Goal: Task Accomplishment & Management: Use online tool/utility

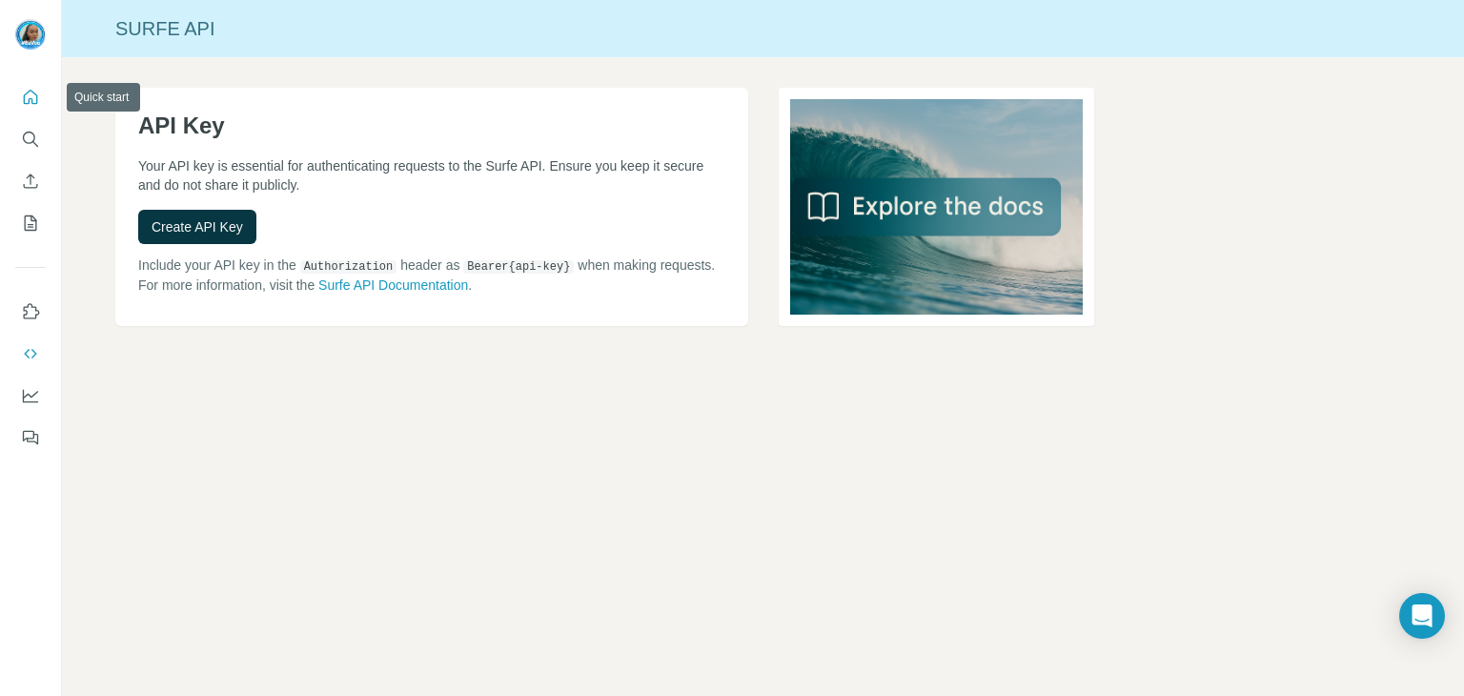
click at [37, 102] on icon "Quick start" at bounding box center [31, 97] width 14 height 14
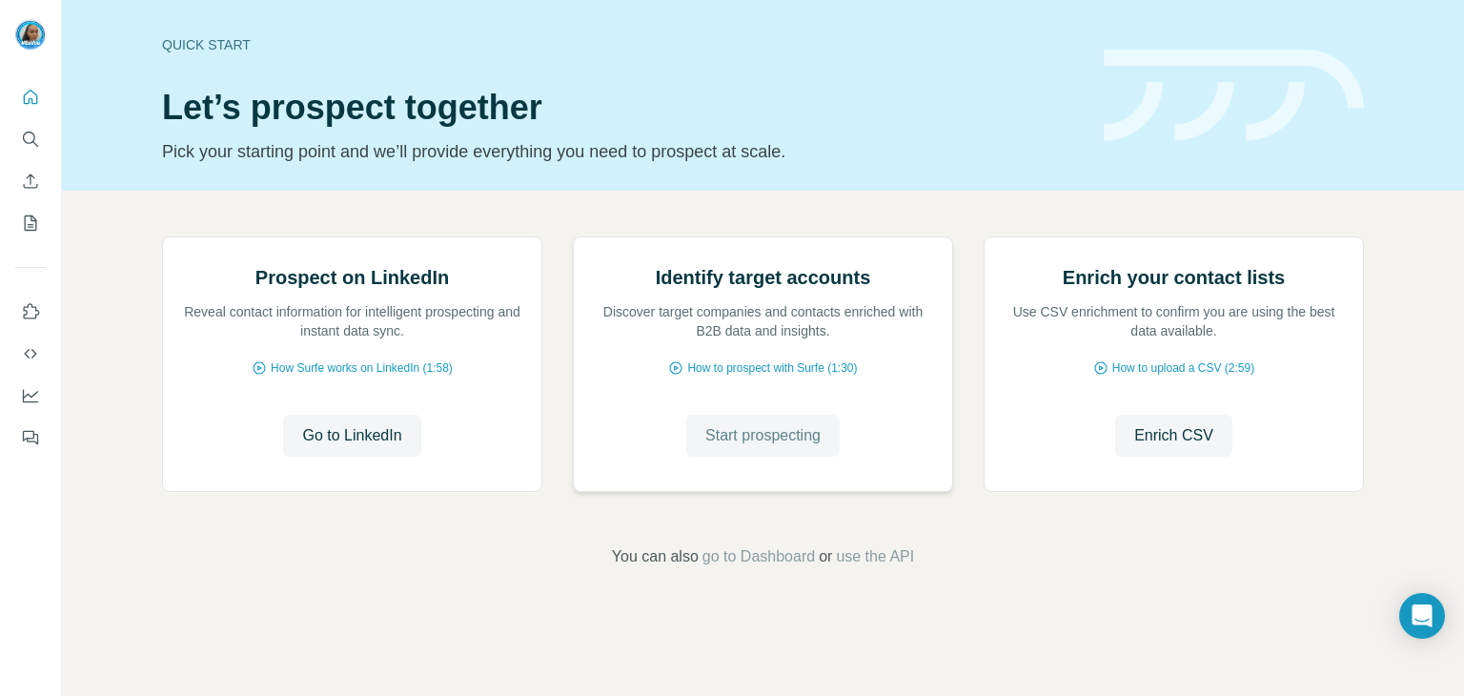
click at [722, 447] on span "Start prospecting" at bounding box center [762, 435] width 115 height 23
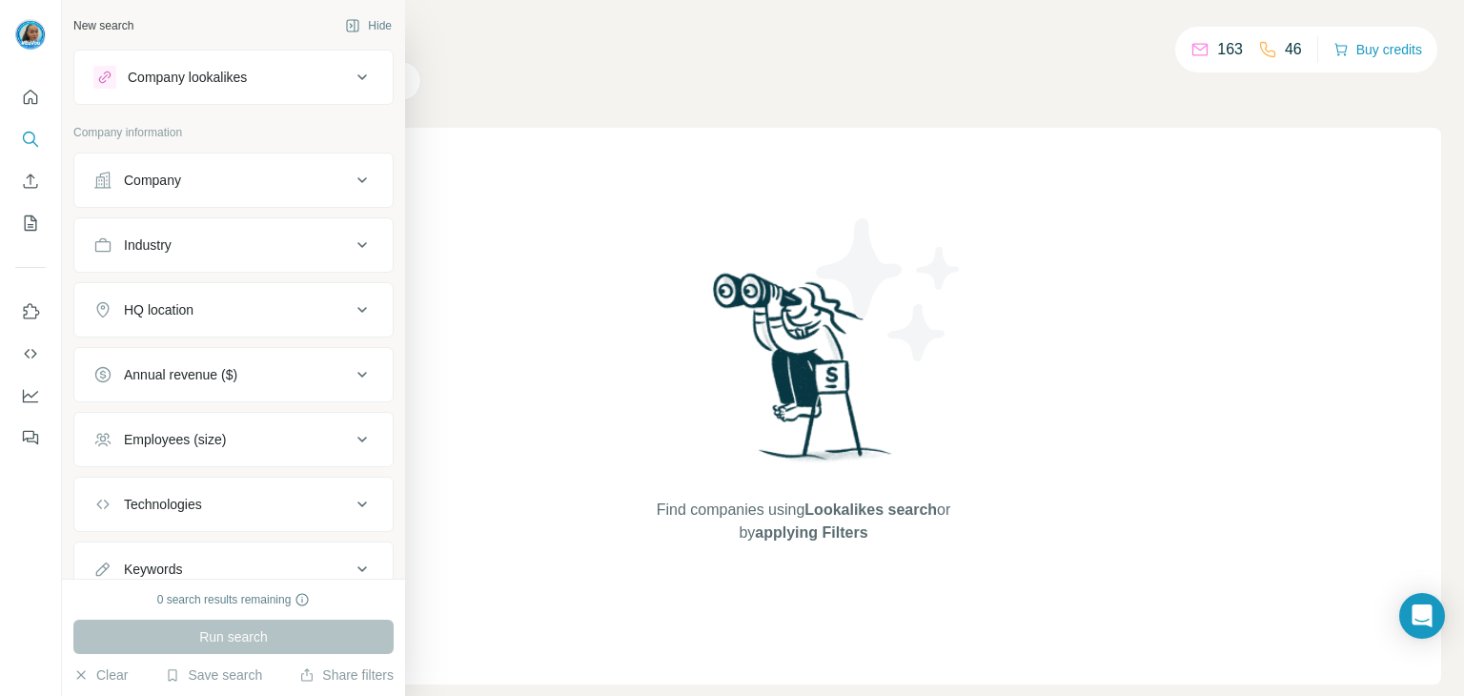
click at [240, 203] on div "Company" at bounding box center [233, 180] width 320 height 55
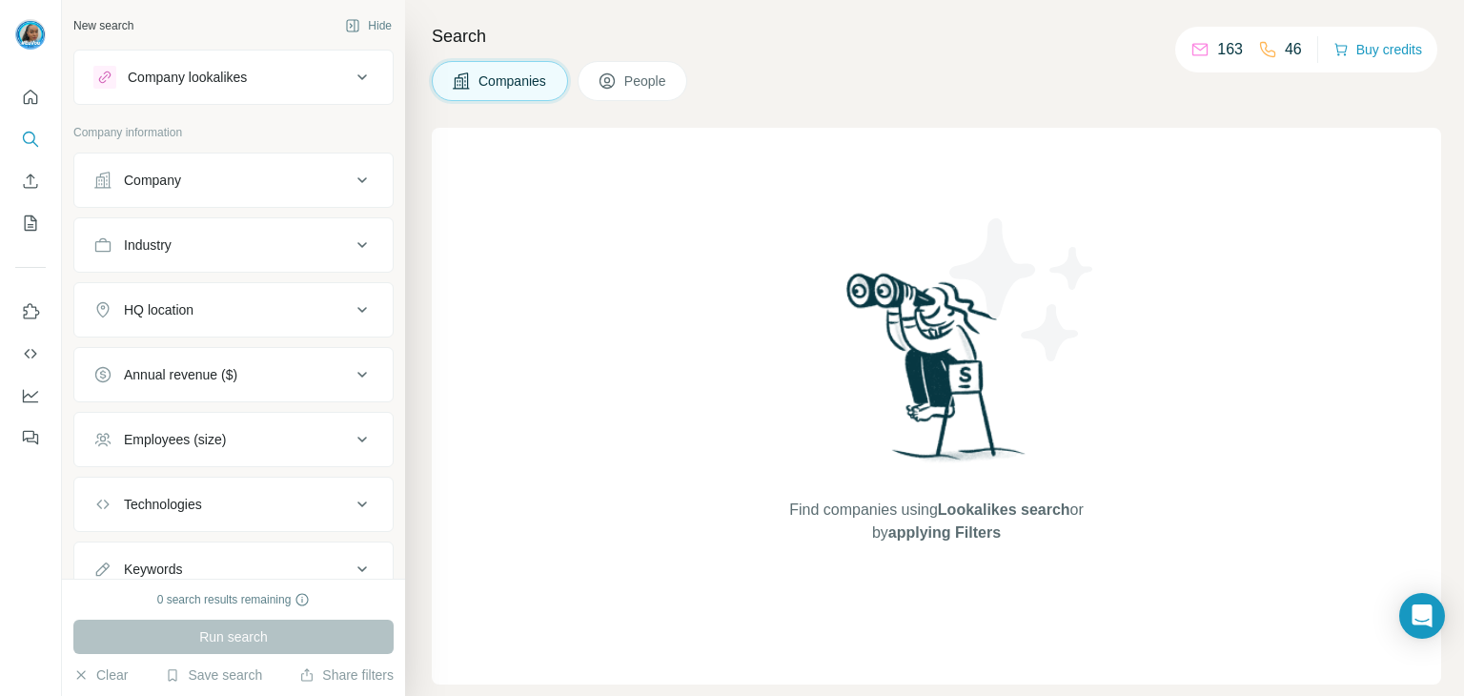
click at [351, 184] on icon at bounding box center [362, 180] width 23 height 23
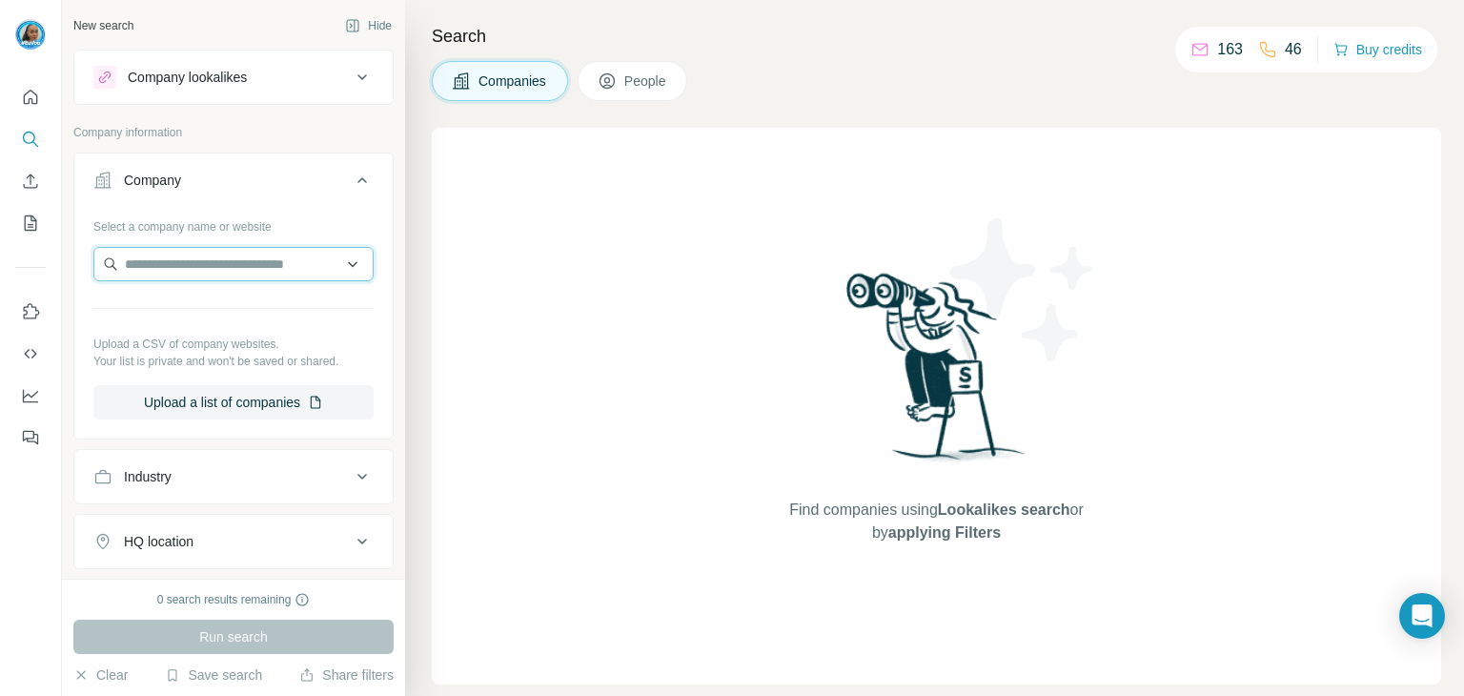
click at [278, 256] on input "text" at bounding box center [233, 264] width 280 height 34
paste input "**********"
click at [277, 265] on input "**********" at bounding box center [233, 264] width 280 height 34
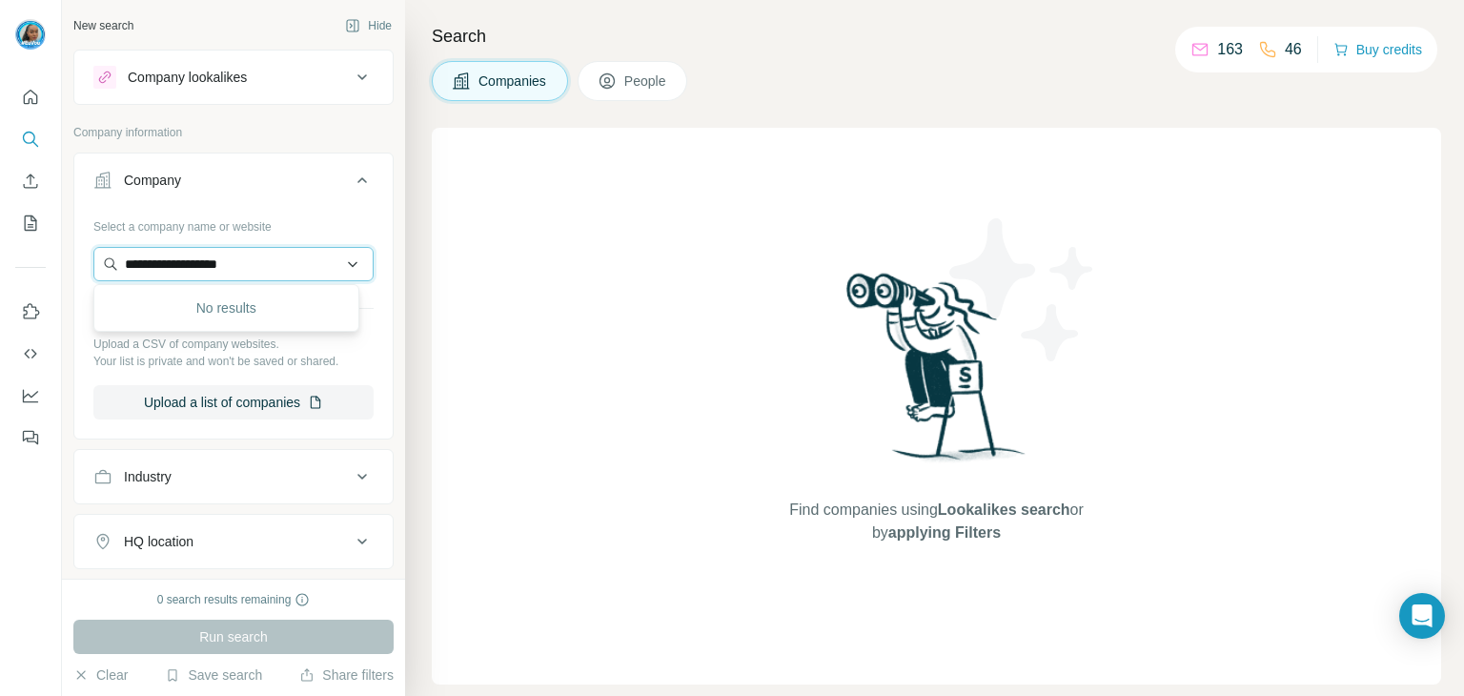
paste input "**********"
type input "**********"
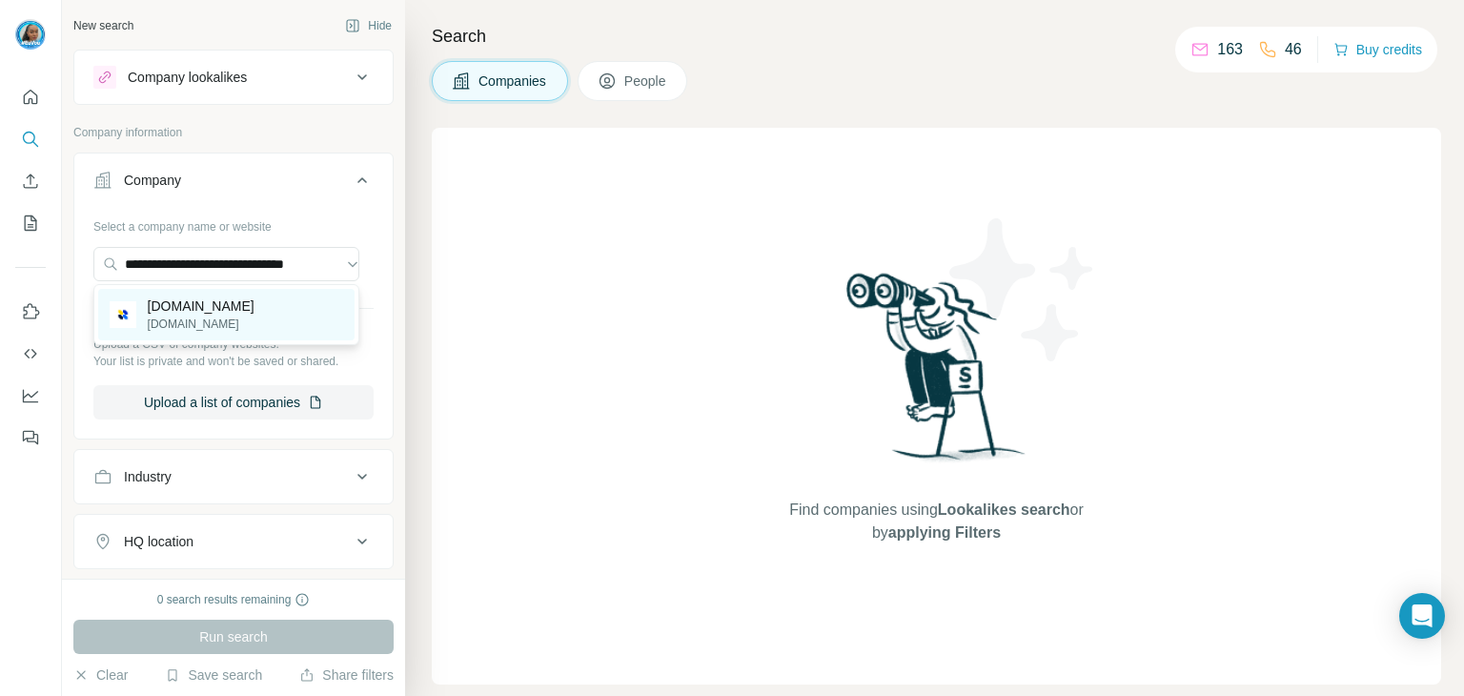
scroll to position [0, 0]
click at [252, 310] on p "[DOMAIN_NAME]" at bounding box center [201, 305] width 107 height 19
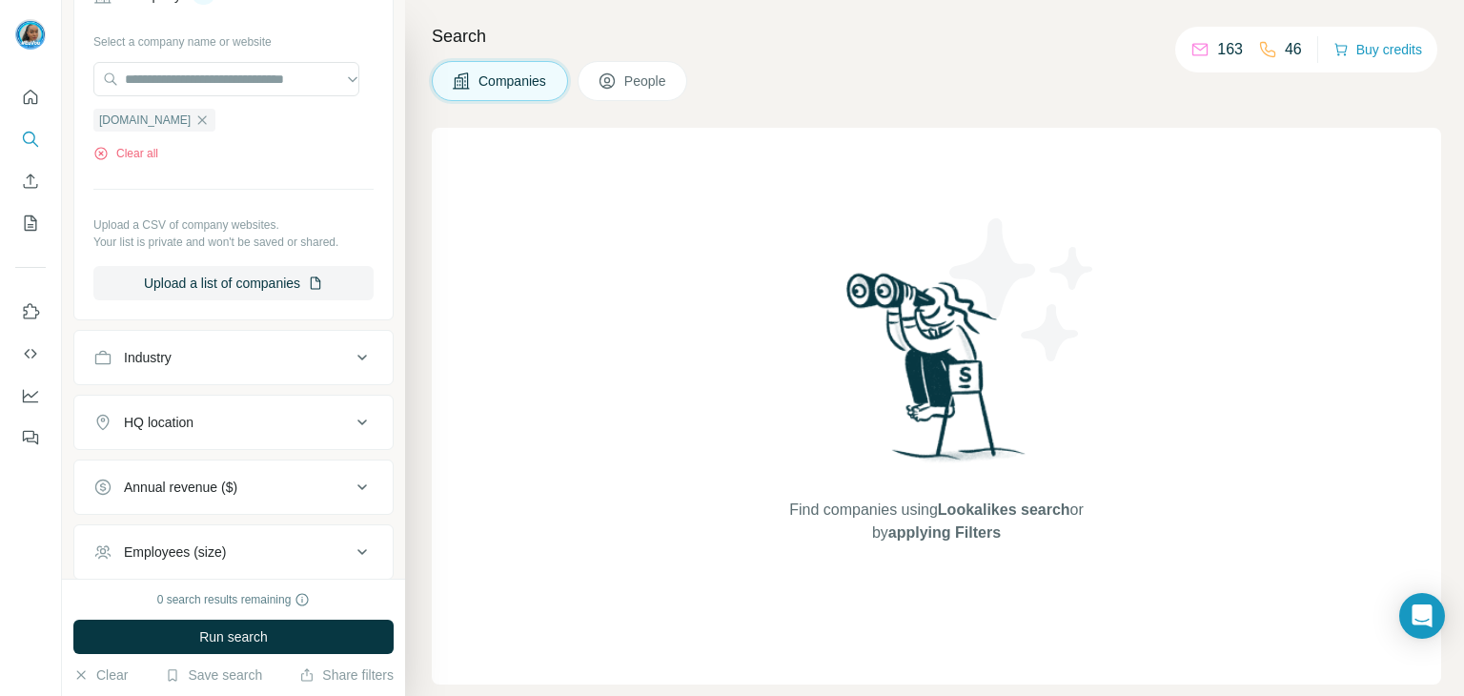
scroll to position [203, 0]
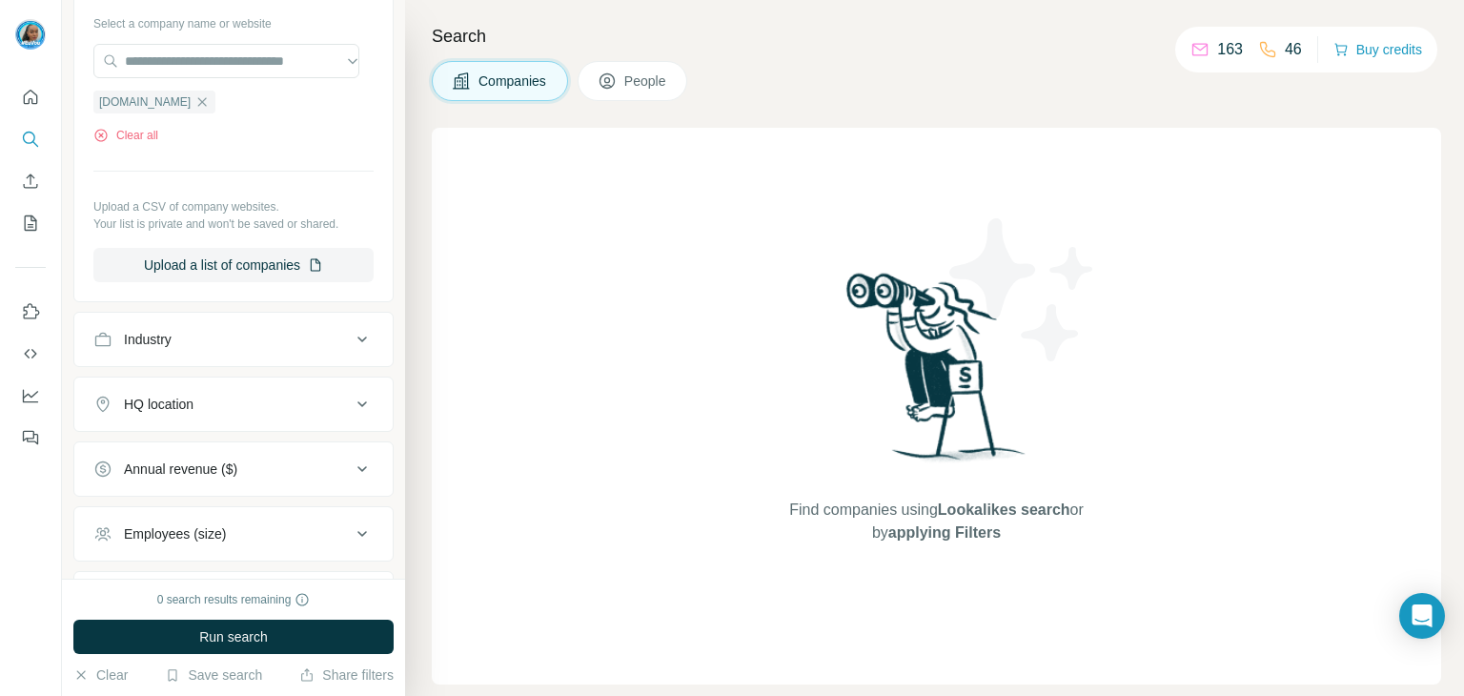
click at [351, 333] on icon at bounding box center [362, 339] width 23 height 23
click at [339, 390] on button "HQ location" at bounding box center [233, 404] width 318 height 46
click at [339, 390] on button "HQ location" at bounding box center [233, 407] width 318 height 53
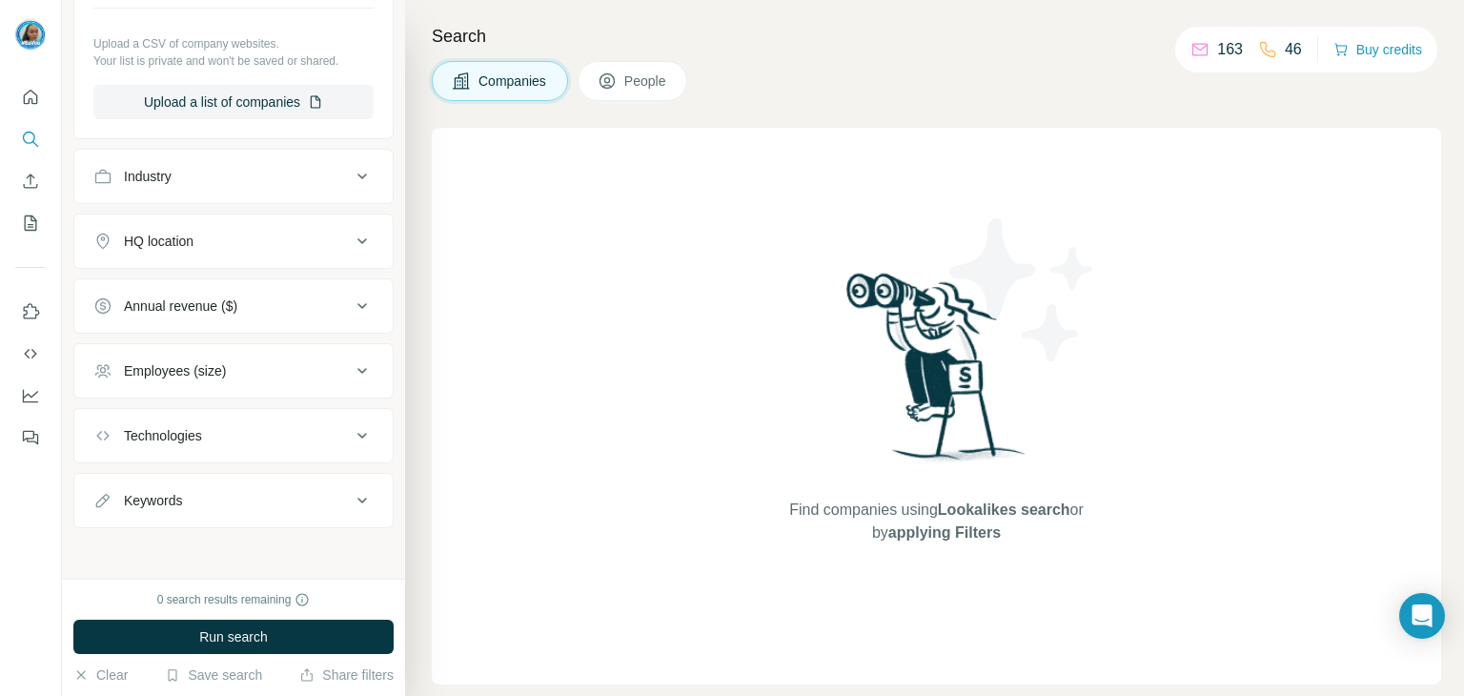
click at [290, 388] on button "Employees (size)" at bounding box center [233, 371] width 318 height 46
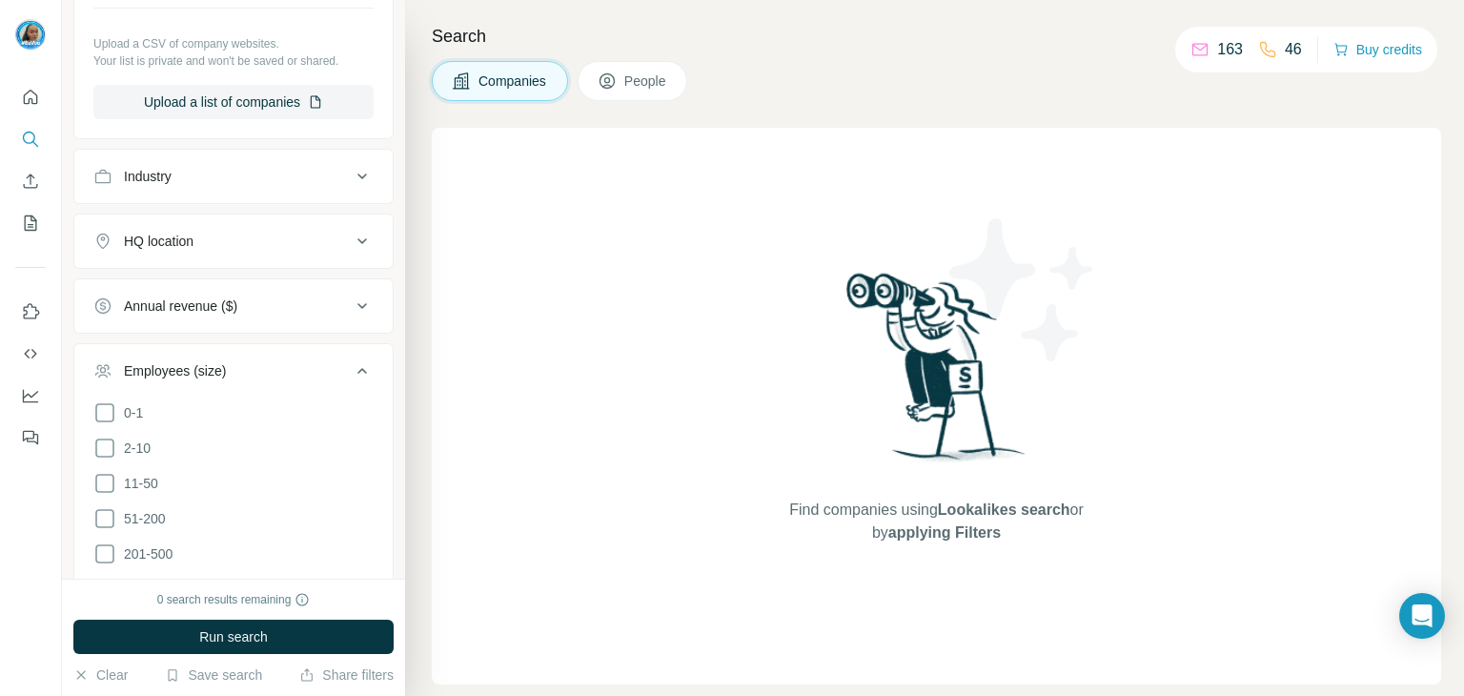
click at [290, 388] on button "Employees (size)" at bounding box center [233, 374] width 318 height 53
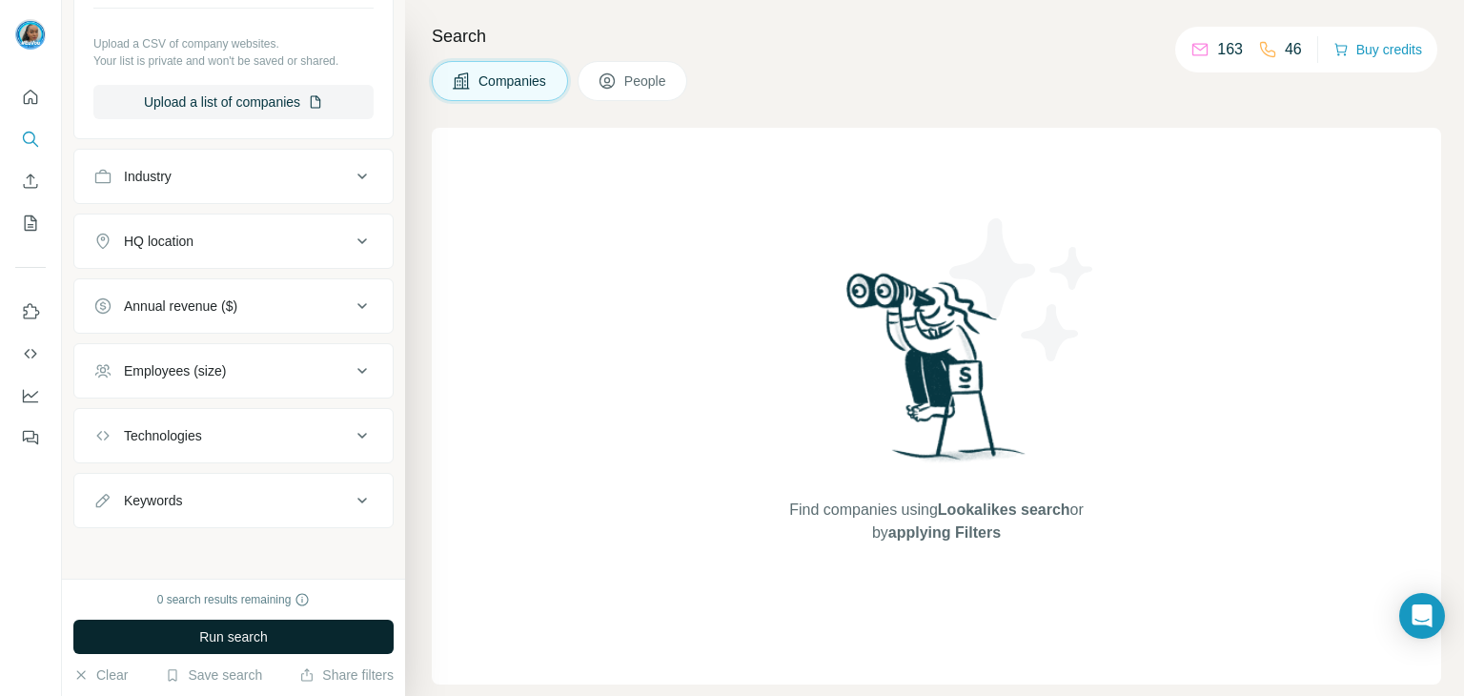
click at [260, 633] on span "Run search" at bounding box center [233, 636] width 69 height 19
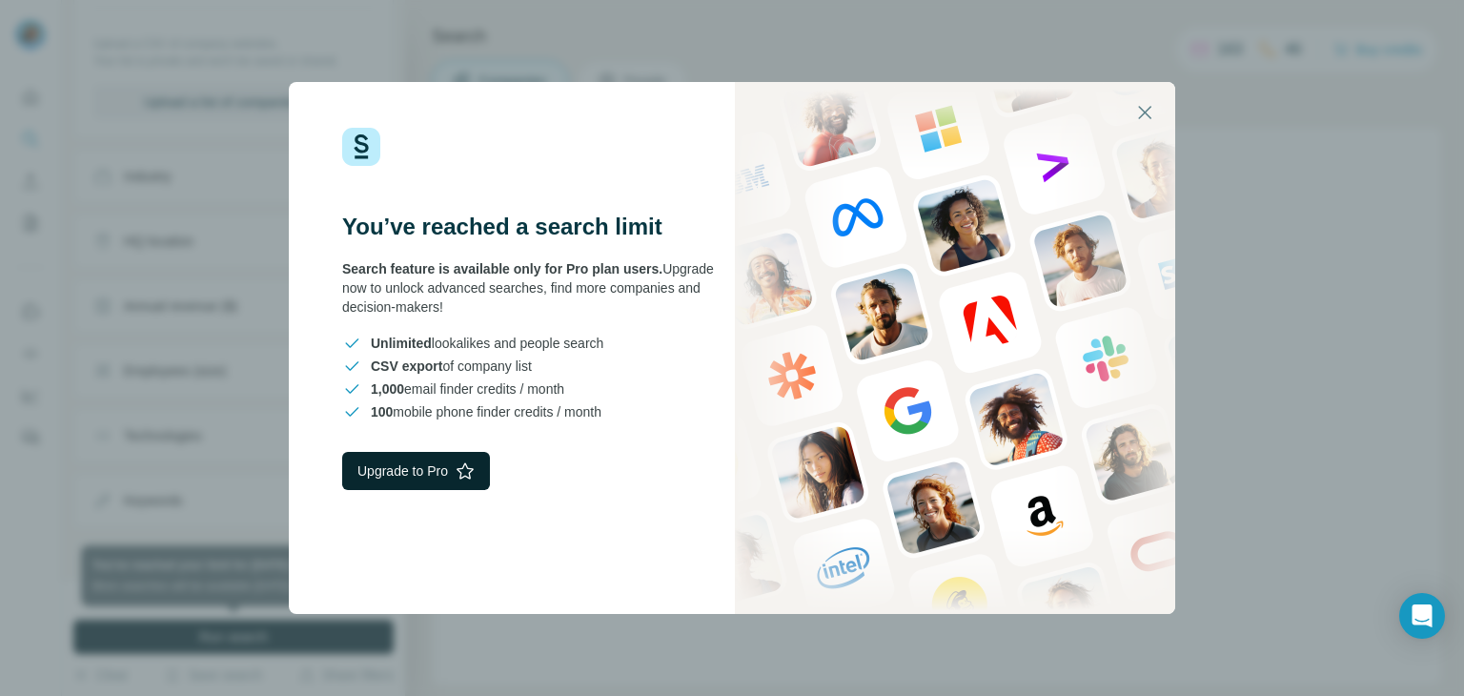
click at [423, 478] on button "Upgrade to Pro" at bounding box center [416, 471] width 148 height 38
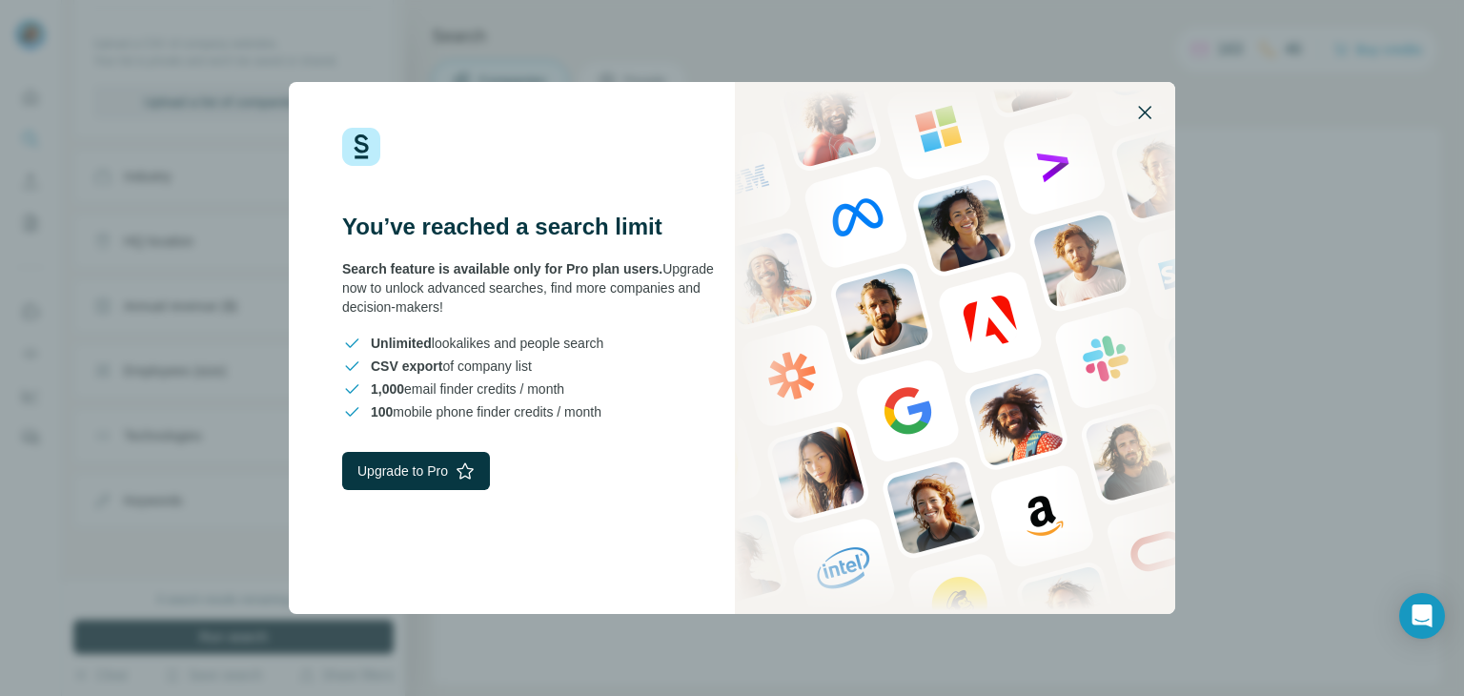
click at [1151, 112] on icon "button" at bounding box center [1144, 112] width 23 height 23
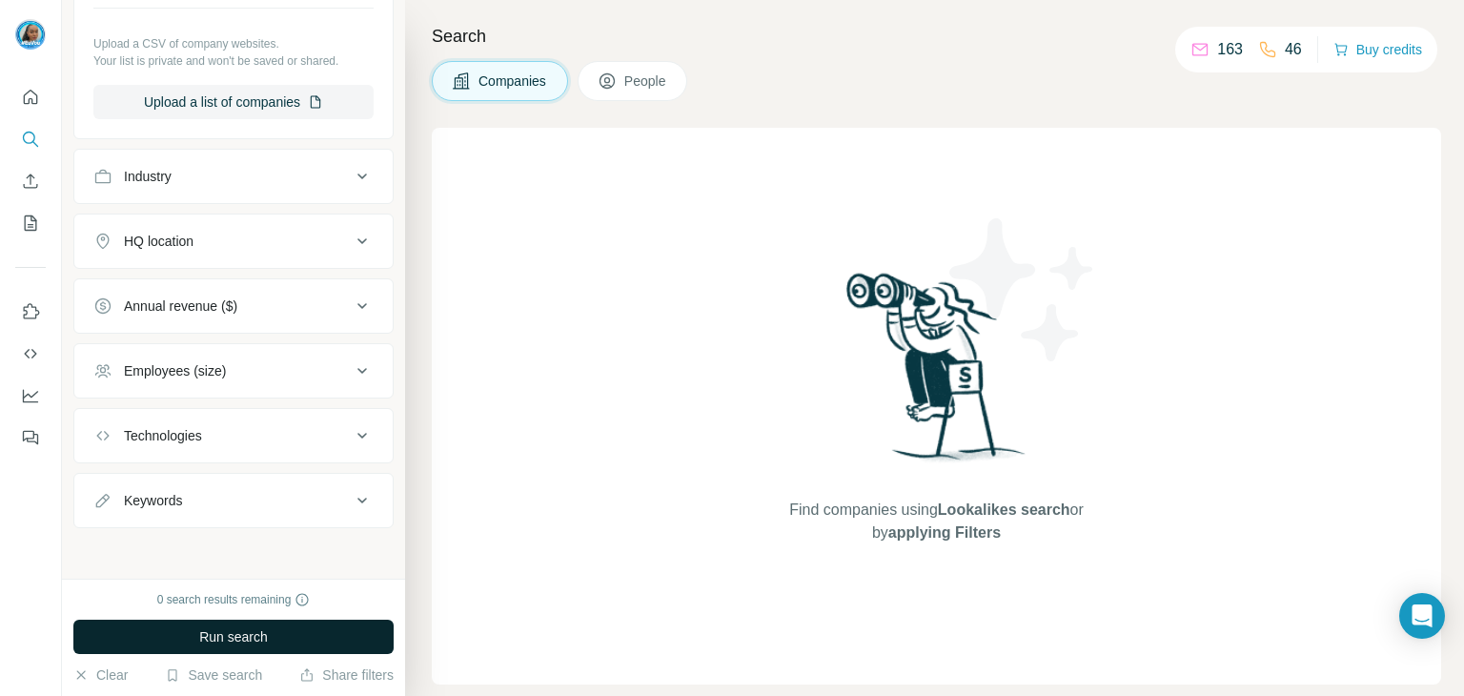
click at [636, 58] on div "Search Companies People Find companies using Lookalikes search or by applying F…" at bounding box center [934, 348] width 1059 height 696
click at [630, 73] on span "People" at bounding box center [646, 80] width 44 height 19
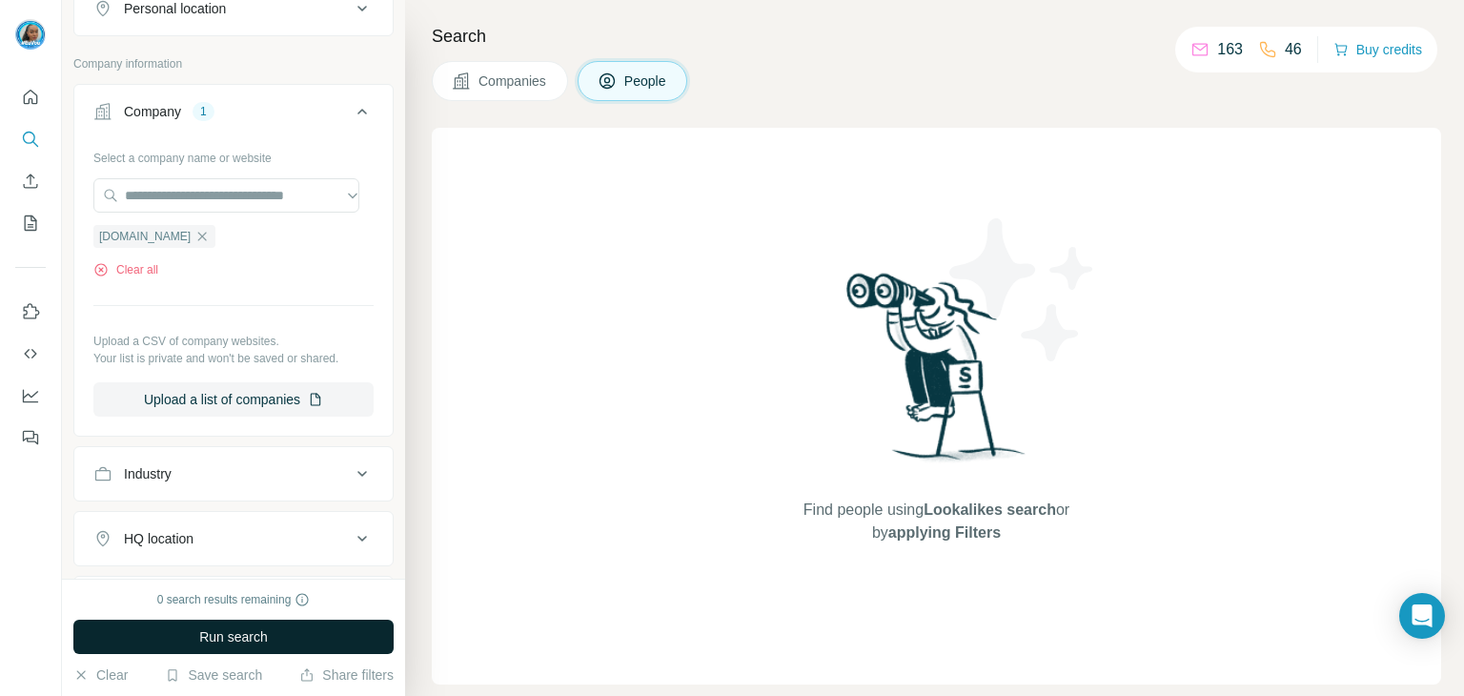
scroll to position [662, 0]
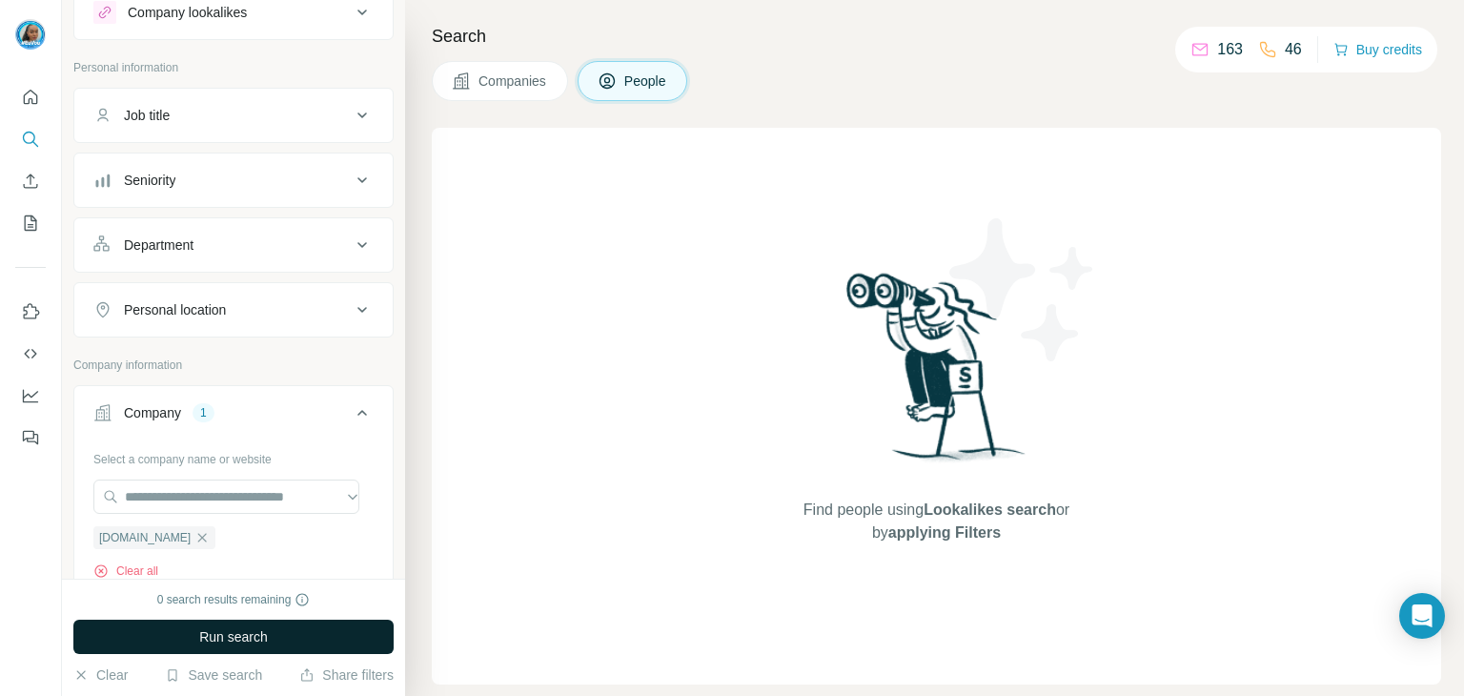
scroll to position [62, 0]
click at [260, 203] on button "Seniority" at bounding box center [233, 183] width 318 height 46
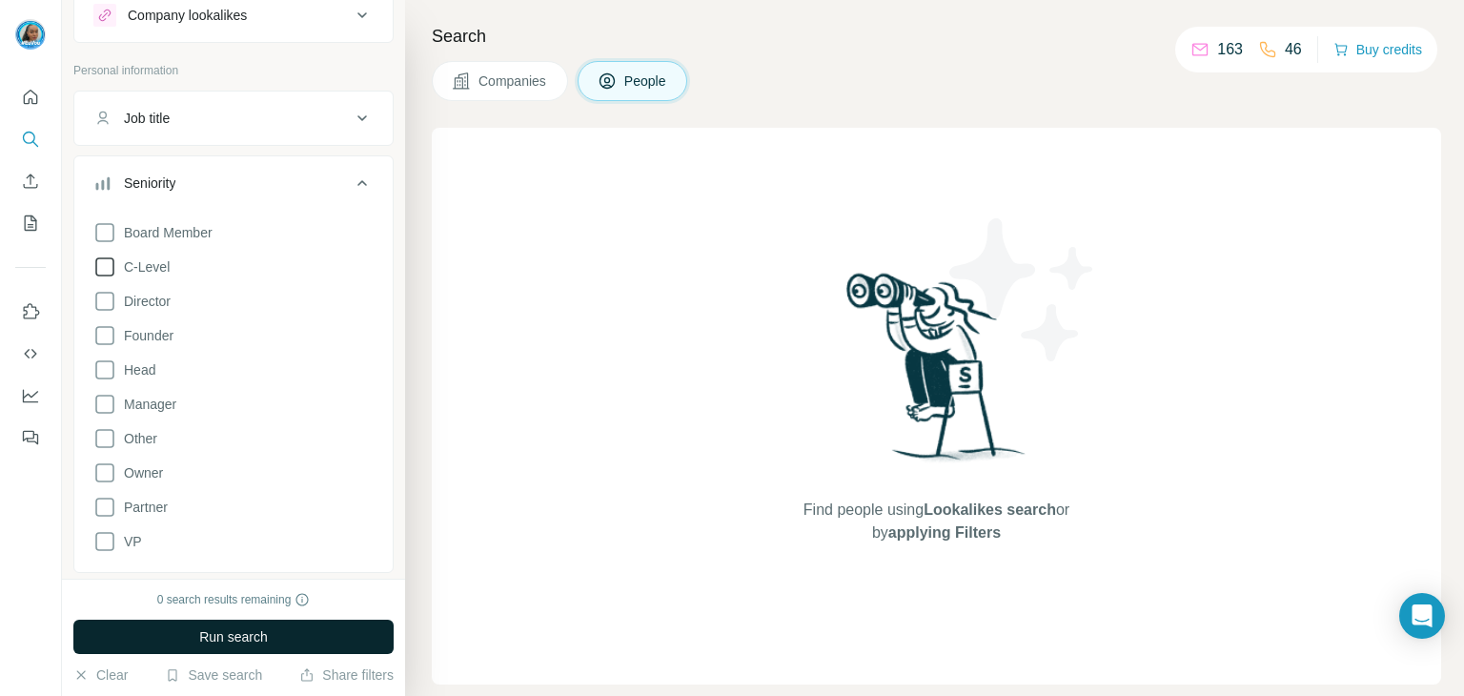
click at [112, 267] on icon at bounding box center [104, 266] width 19 height 19
click at [110, 306] on icon at bounding box center [104, 301] width 23 height 23
click at [107, 371] on icon at bounding box center [104, 369] width 23 height 23
click at [109, 417] on div "Board Member C-Level Director Founder Head Manager Other Owner Partner VP Clear…" at bounding box center [233, 398] width 280 height 368
click at [105, 403] on icon at bounding box center [104, 404] width 23 height 23
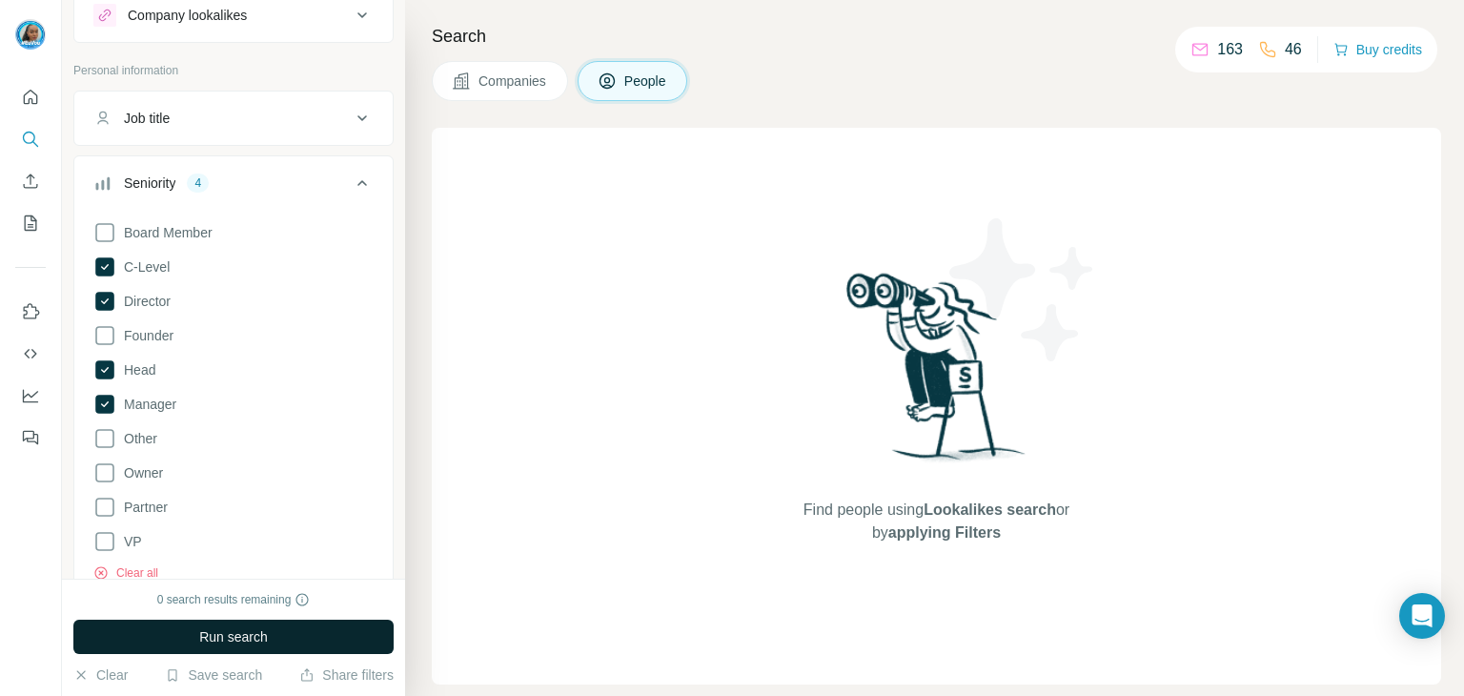
click at [252, 643] on span "Run search" at bounding box center [233, 636] width 69 height 19
